Goal: Task Accomplishment & Management: Complete application form

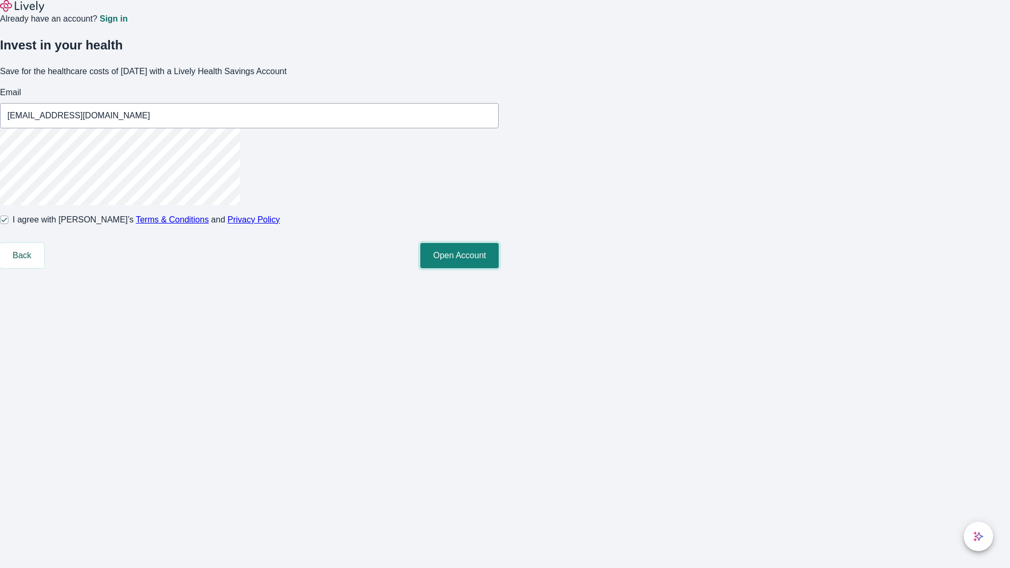
click at [499, 268] on button "Open Account" at bounding box center [459, 255] width 78 height 25
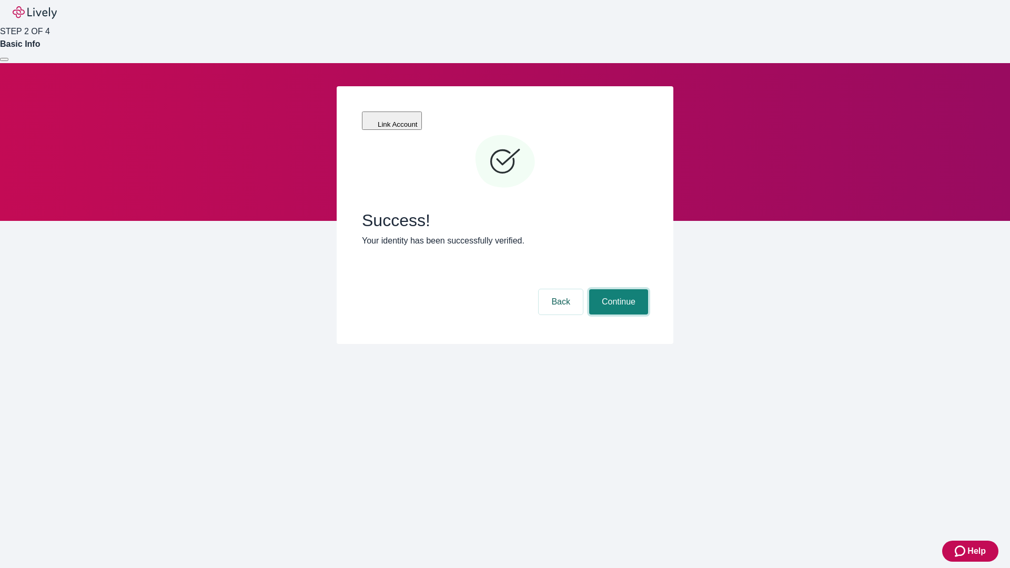
click at [617, 289] on button "Continue" at bounding box center [618, 301] width 59 height 25
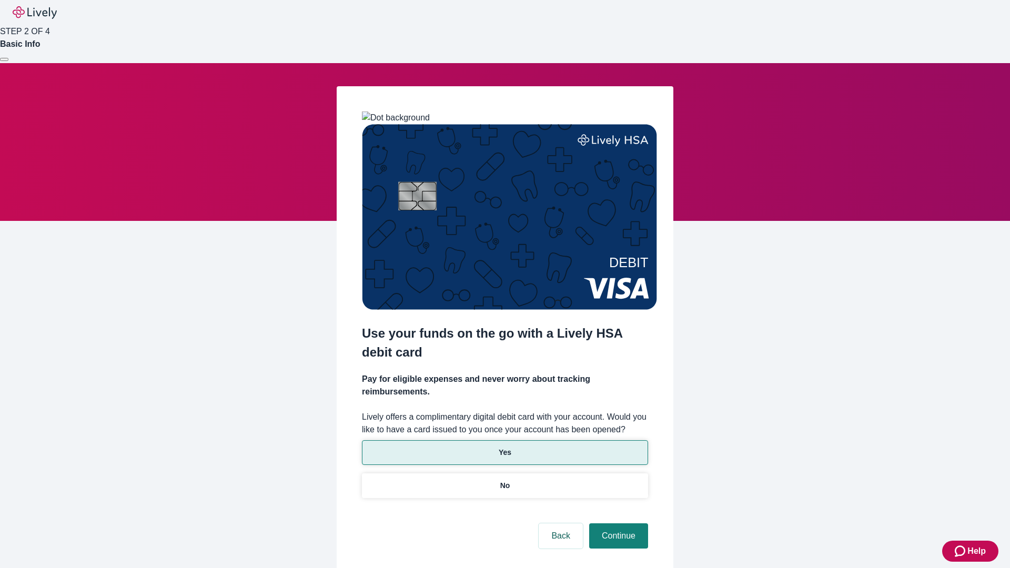
click at [505, 447] on p "Yes" at bounding box center [505, 452] width 13 height 11
click at [617, 524] on button "Continue" at bounding box center [618, 536] width 59 height 25
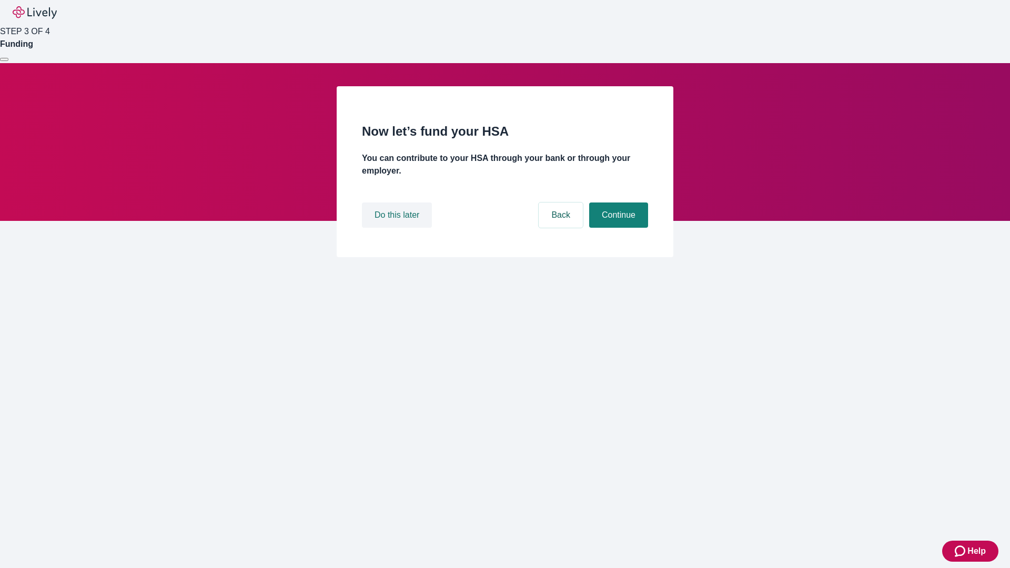
click at [398, 228] on button "Do this later" at bounding box center [397, 215] width 70 height 25
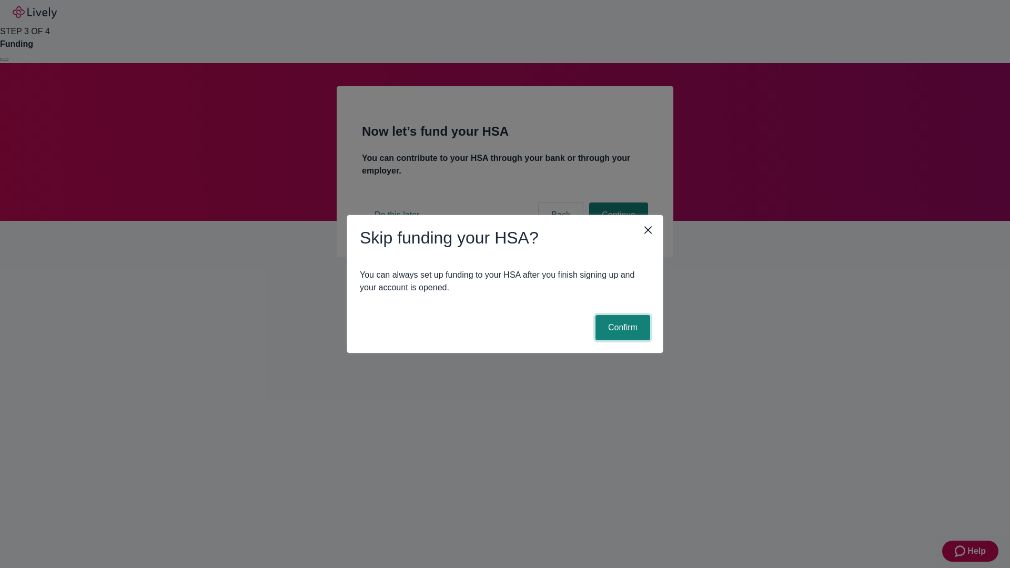
click at [621, 328] on button "Confirm" at bounding box center [623, 327] width 55 height 25
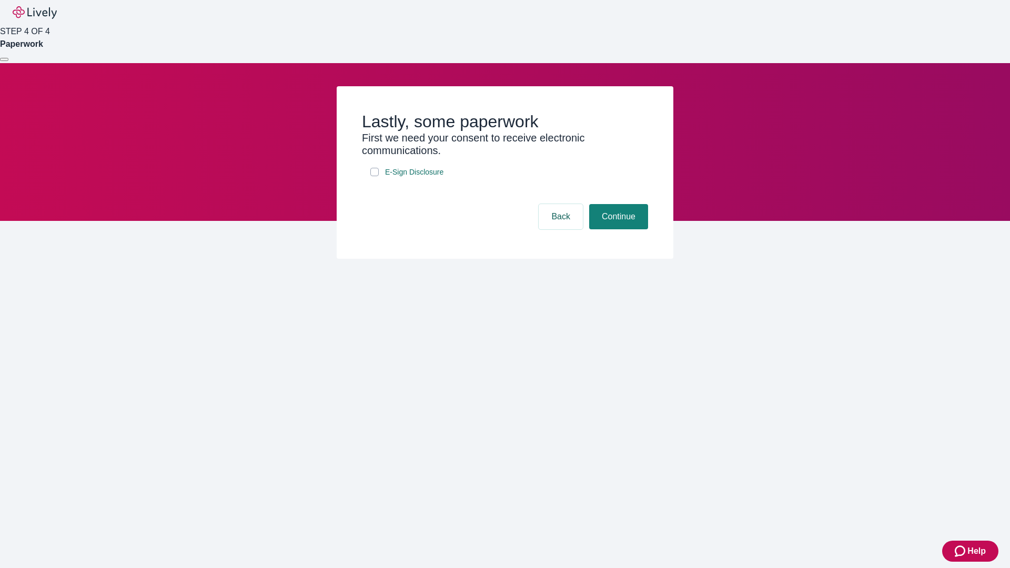
click at [375, 176] on input "E-Sign Disclosure" at bounding box center [374, 172] width 8 height 8
checkbox input "true"
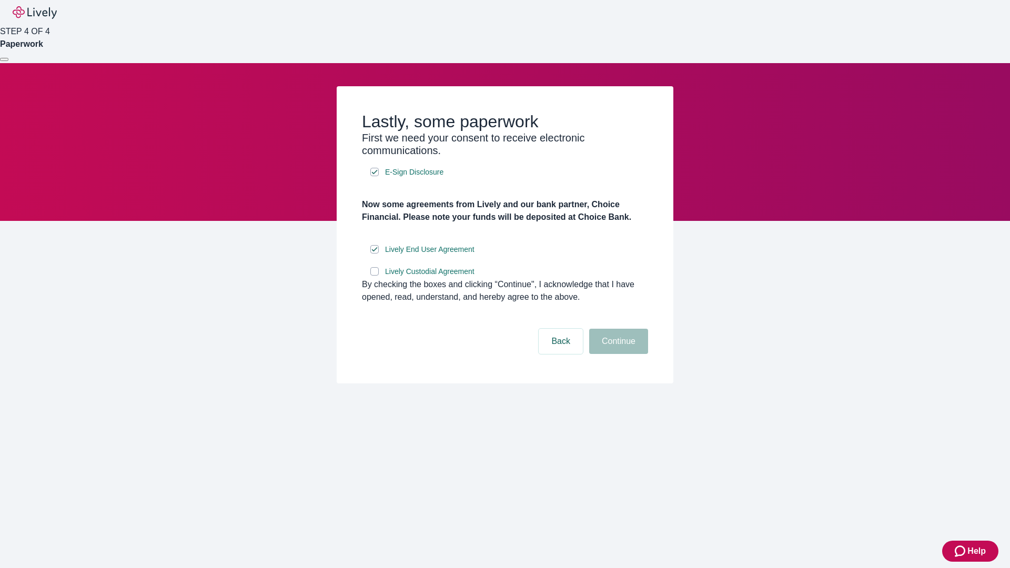
click at [375, 276] on input "Lively Custodial Agreement" at bounding box center [374, 271] width 8 height 8
checkbox input "true"
click at [617, 354] on button "Continue" at bounding box center [618, 341] width 59 height 25
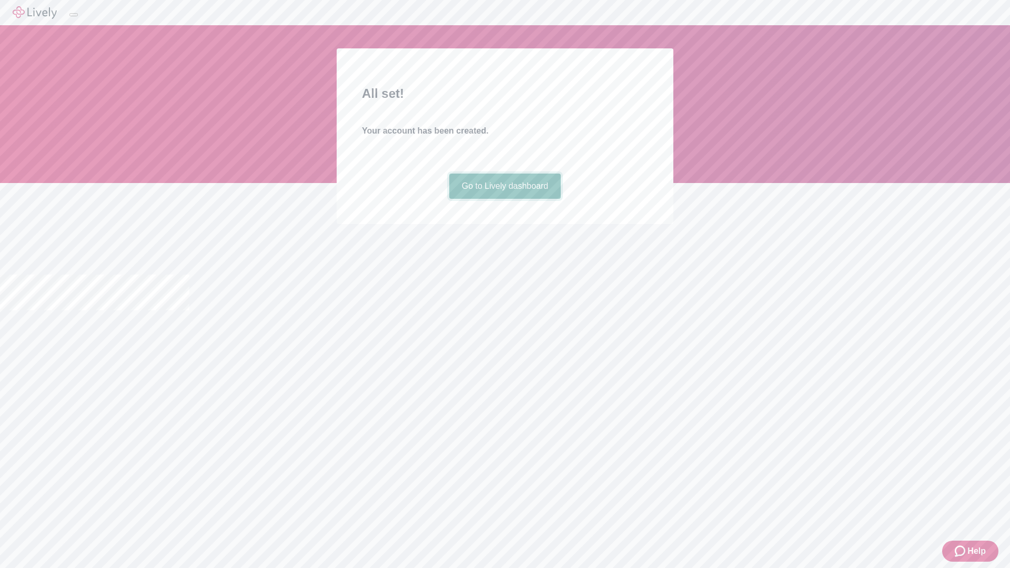
click at [505, 199] on link "Go to Lively dashboard" at bounding box center [505, 186] width 112 height 25
